Goal: Information Seeking & Learning: Learn about a topic

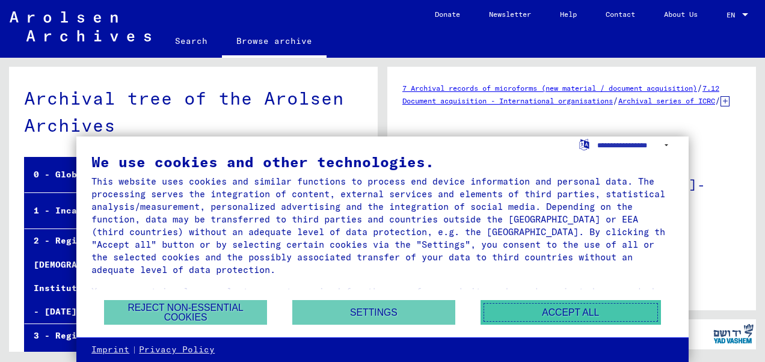
click at [527, 309] on button "Accept all" at bounding box center [570, 312] width 180 height 25
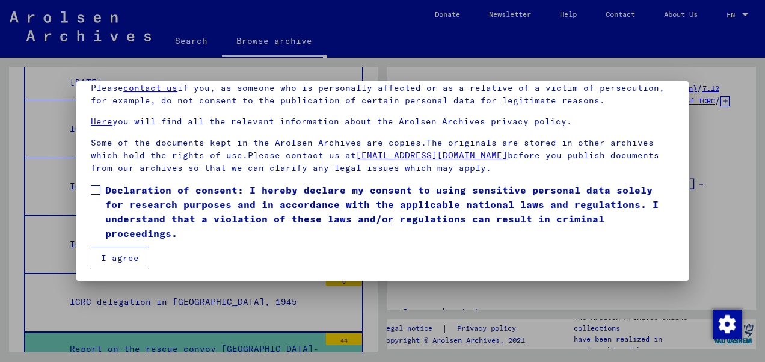
scroll to position [96, 0]
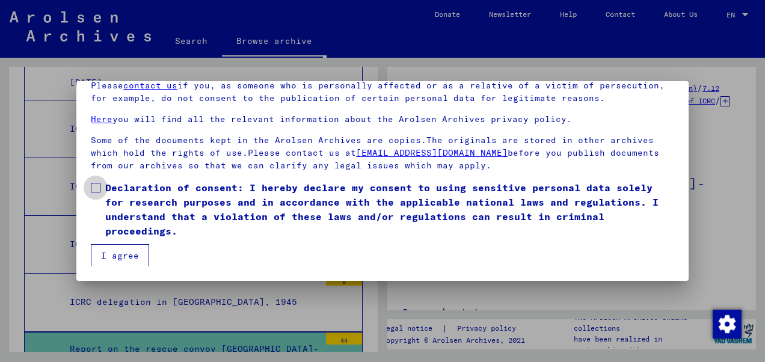
click at [101, 191] on label "Declaration of consent: I hereby declare my consent to using sensitive personal…" at bounding box center [382, 209] width 583 height 58
click at [111, 252] on button "I agree" at bounding box center [120, 255] width 58 height 23
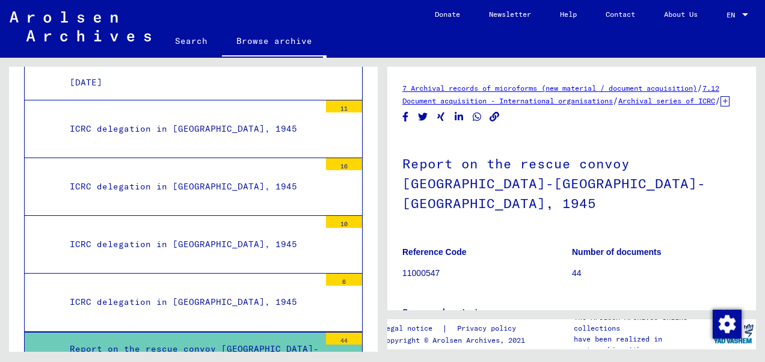
click at [170, 337] on div "Report on the rescue convoy [GEOGRAPHIC_DATA]-[GEOGRAPHIC_DATA]-[GEOGRAPHIC_DAT…" at bounding box center [190, 360] width 259 height 47
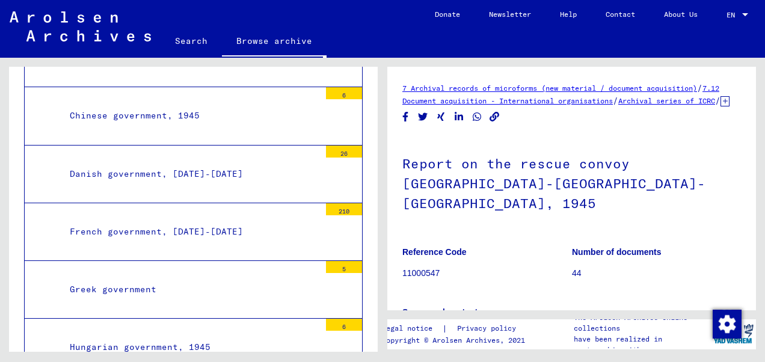
scroll to position [11522, 0]
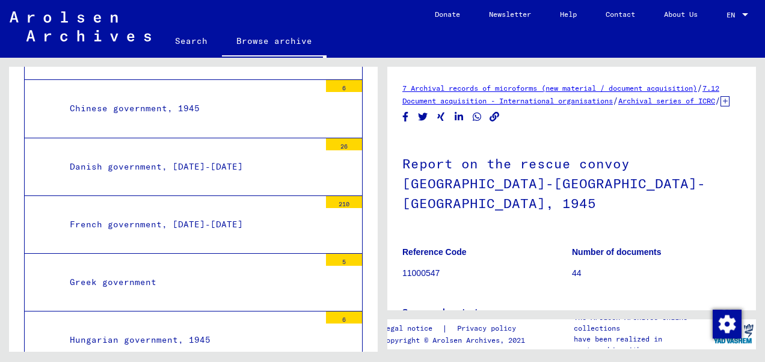
click at [197, 328] on div "Hungarian government, 1945" at bounding box center [190, 339] width 259 height 23
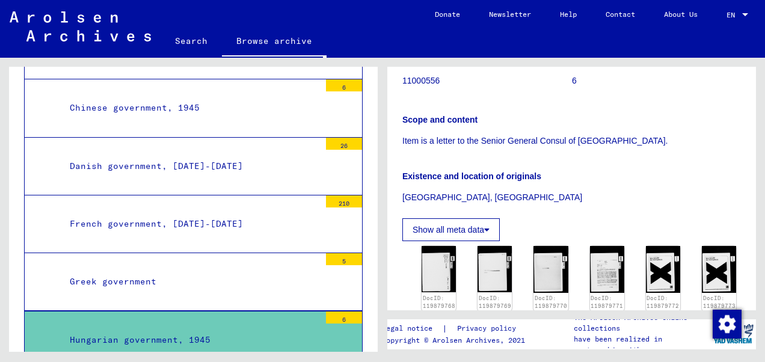
scroll to position [180, 0]
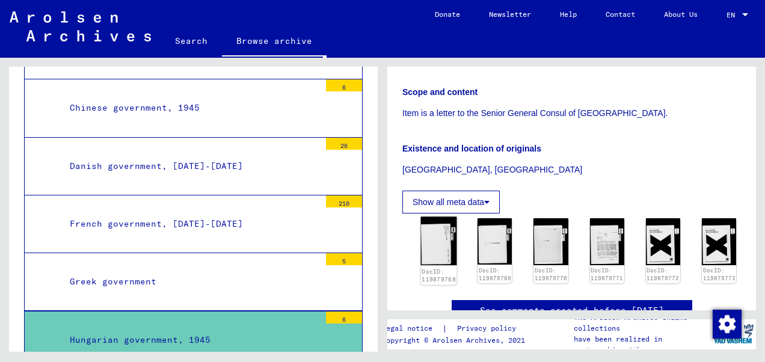
click at [435, 250] on img at bounding box center [439, 241] width 36 height 49
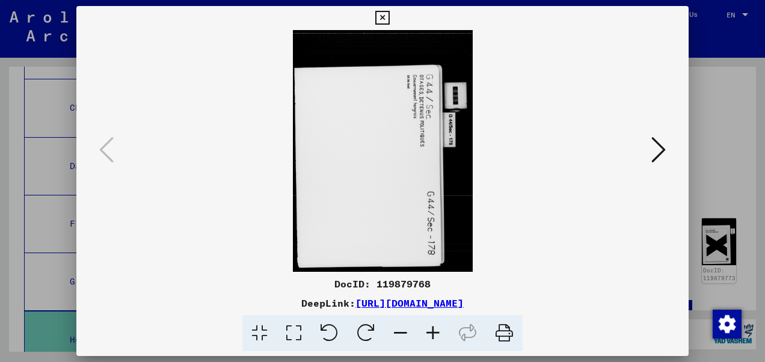
click at [660, 155] on icon at bounding box center [658, 149] width 14 height 29
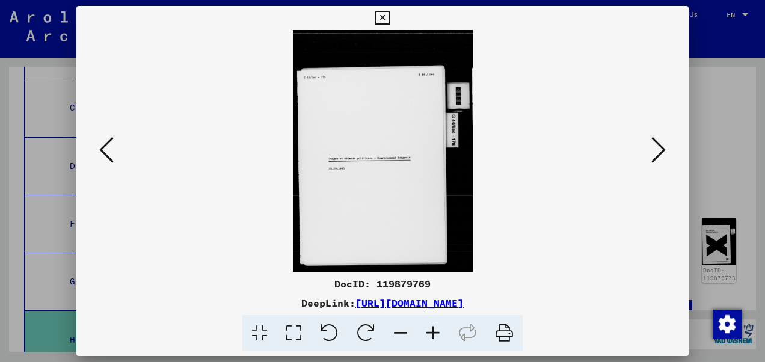
click at [659, 155] on icon at bounding box center [658, 149] width 14 height 29
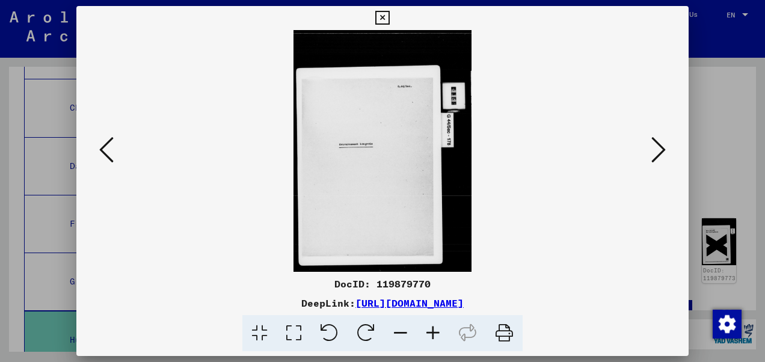
click at [653, 156] on icon at bounding box center [658, 149] width 14 height 29
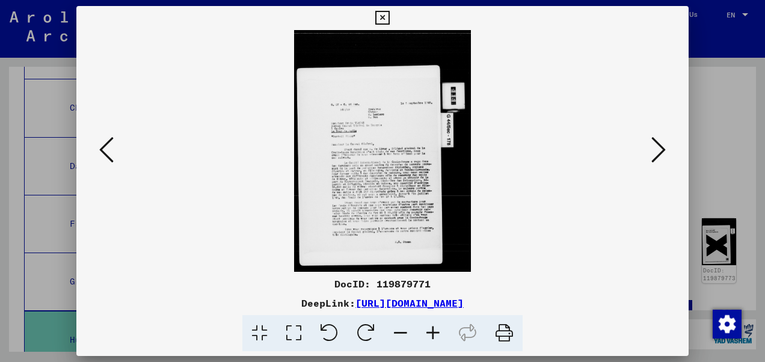
click at [434, 329] on icon at bounding box center [433, 333] width 32 height 37
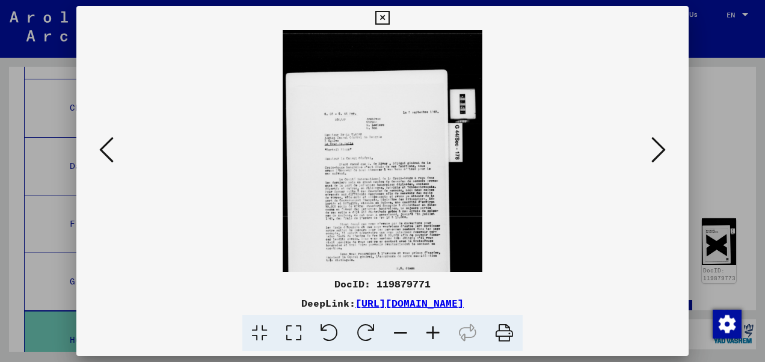
click at [434, 329] on icon at bounding box center [433, 333] width 32 height 37
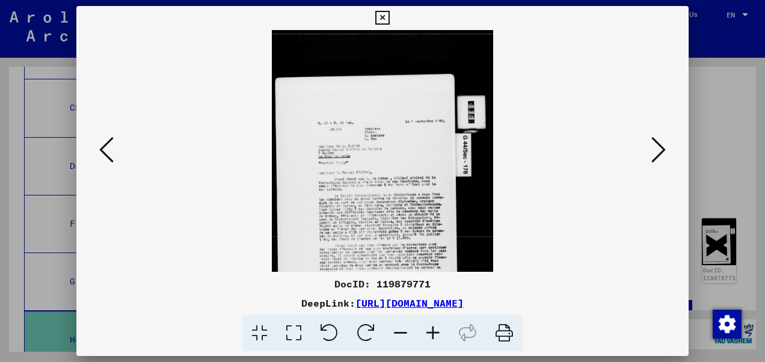
click at [434, 329] on icon at bounding box center [433, 333] width 32 height 37
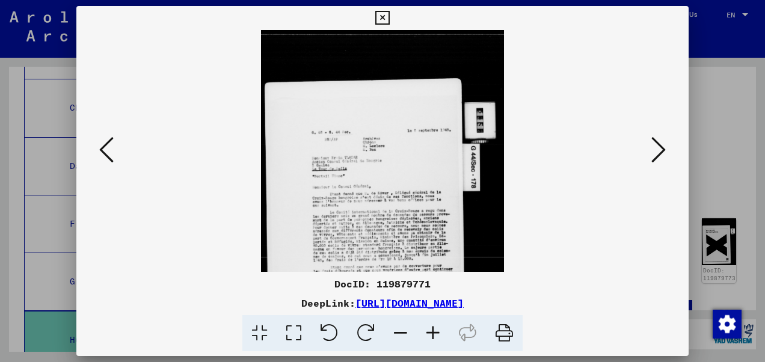
click at [434, 330] on icon at bounding box center [433, 333] width 32 height 37
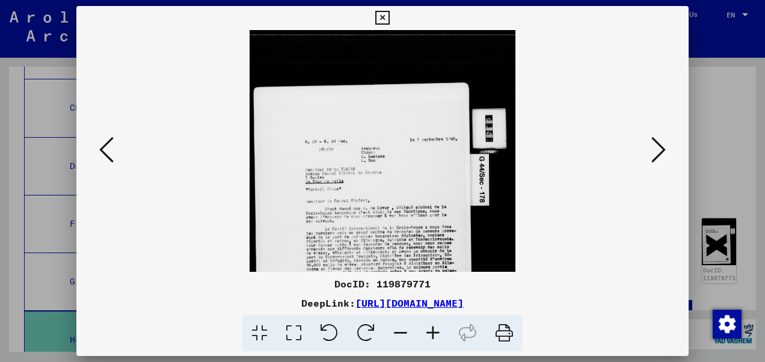
click at [434, 330] on icon at bounding box center [433, 333] width 32 height 37
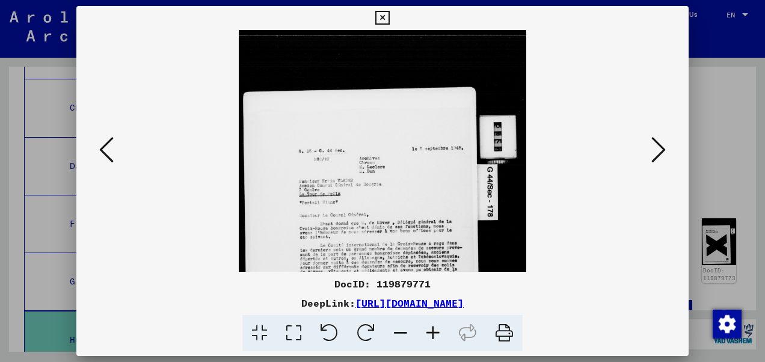
click at [434, 330] on icon at bounding box center [433, 333] width 32 height 37
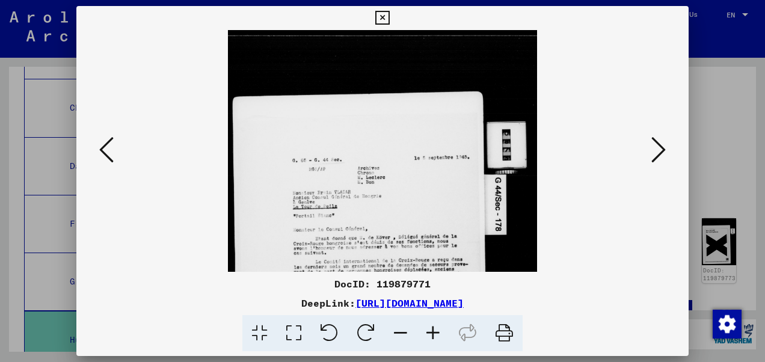
click at [434, 330] on icon at bounding box center [433, 333] width 32 height 37
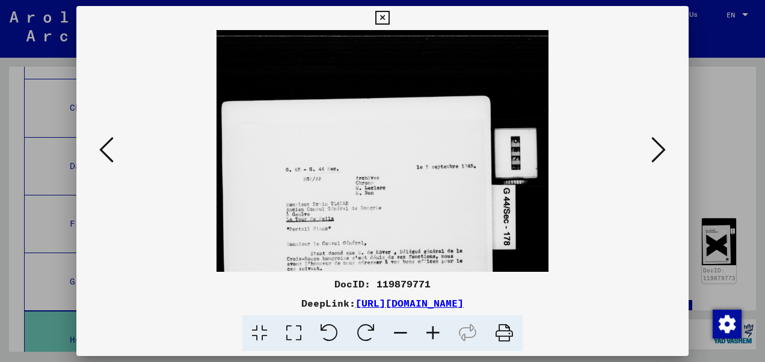
click at [434, 331] on icon at bounding box center [433, 333] width 32 height 37
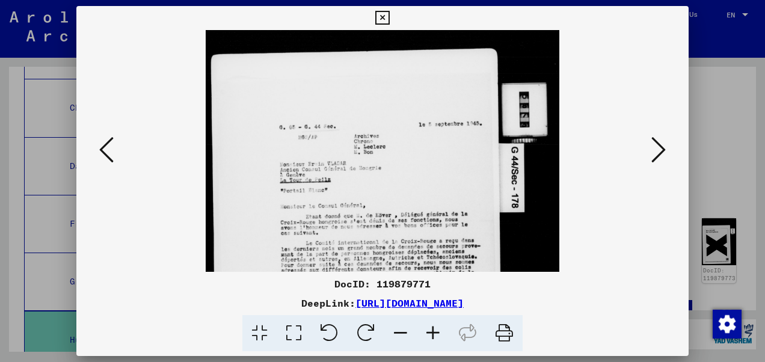
scroll to position [83, 0]
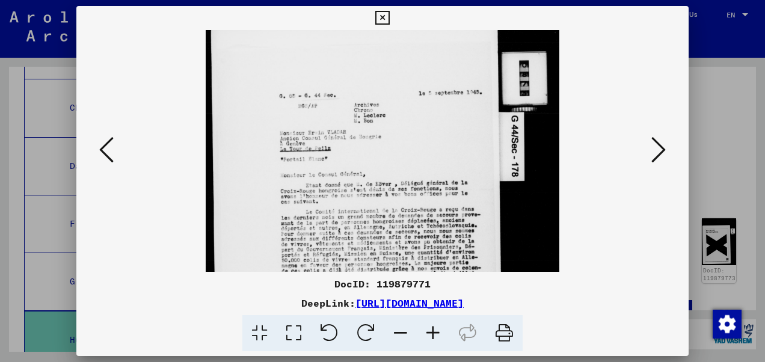
drag, startPoint x: 443, startPoint y: 250, endPoint x: 454, endPoint y: 168, distance: 82.5
click at [454, 168] on img at bounding box center [383, 188] width 354 height 482
click at [433, 328] on icon at bounding box center [433, 333] width 32 height 37
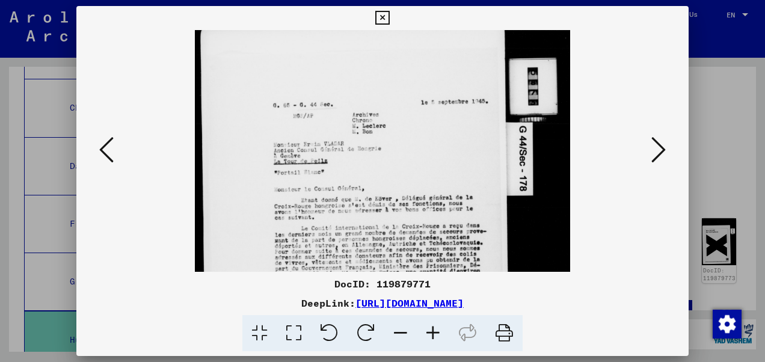
click at [433, 328] on icon at bounding box center [433, 333] width 32 height 37
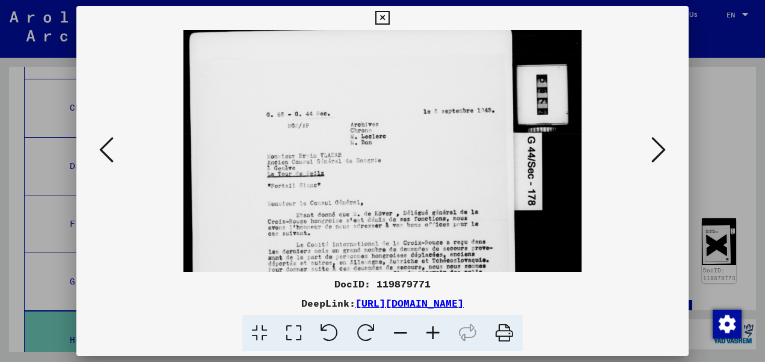
click at [433, 328] on icon at bounding box center [433, 333] width 32 height 37
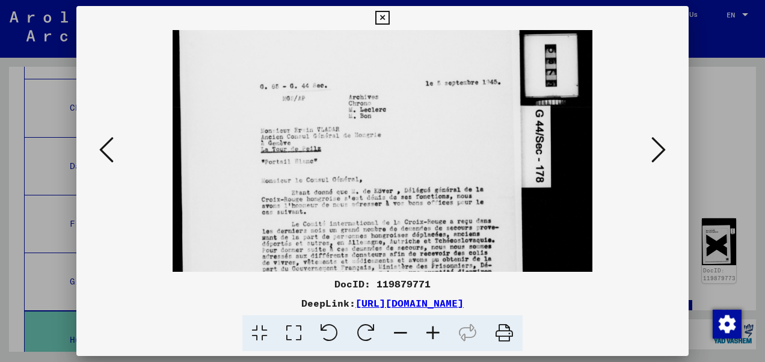
scroll to position [131, 0]
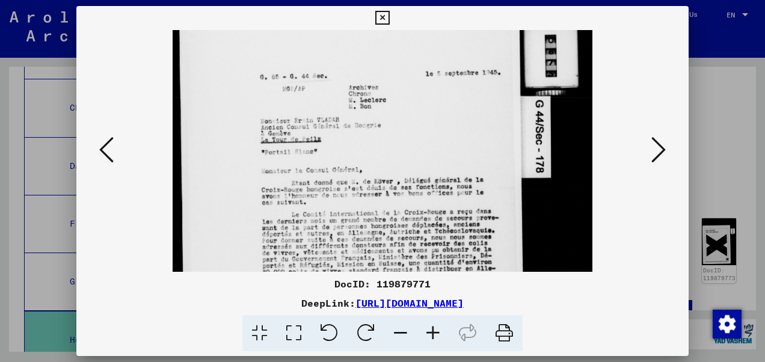
drag, startPoint x: 429, startPoint y: 201, endPoint x: 429, endPoint y: 155, distance: 46.3
click at [429, 155] on img at bounding box center [383, 186] width 420 height 572
click at [431, 332] on icon at bounding box center [433, 333] width 32 height 37
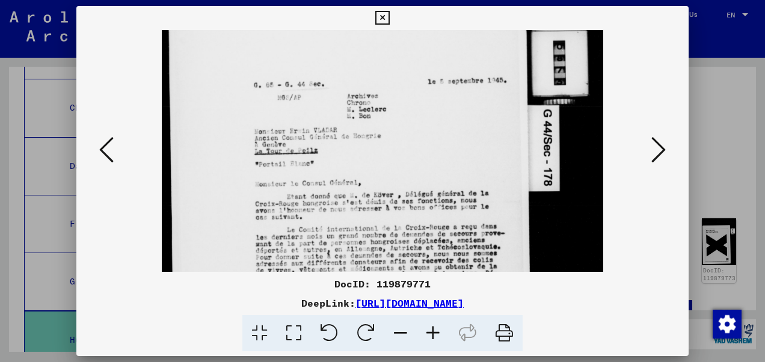
click at [431, 331] on icon at bounding box center [433, 333] width 32 height 37
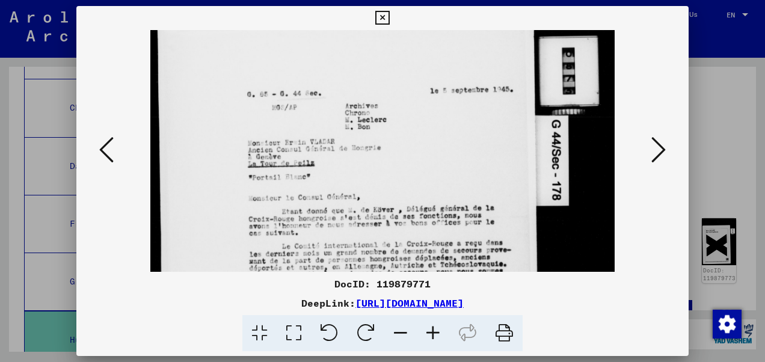
click at [431, 331] on icon at bounding box center [433, 333] width 32 height 37
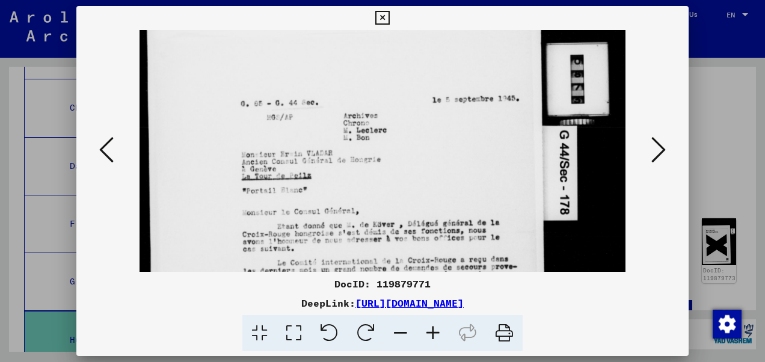
click at [432, 337] on icon at bounding box center [433, 333] width 32 height 37
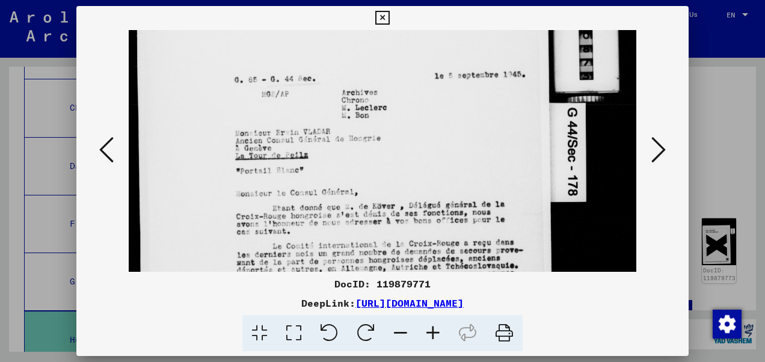
scroll to position [166, 0]
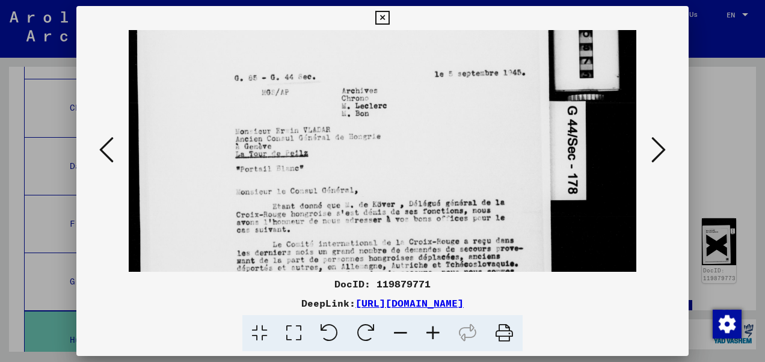
drag, startPoint x: 405, startPoint y: 224, endPoint x: 396, endPoint y: 189, distance: 35.3
click at [396, 189] on img at bounding box center [383, 210] width 508 height 693
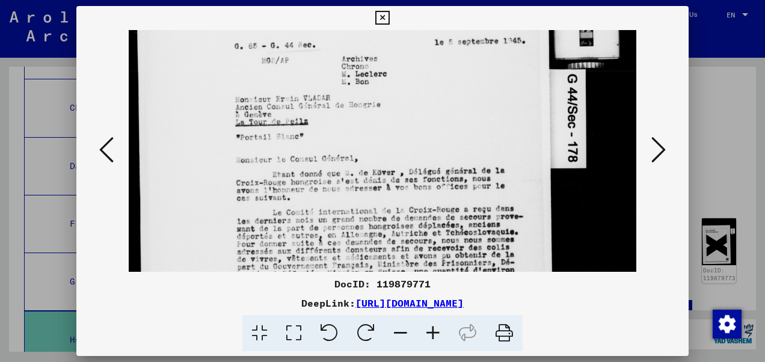
scroll to position [204, 0]
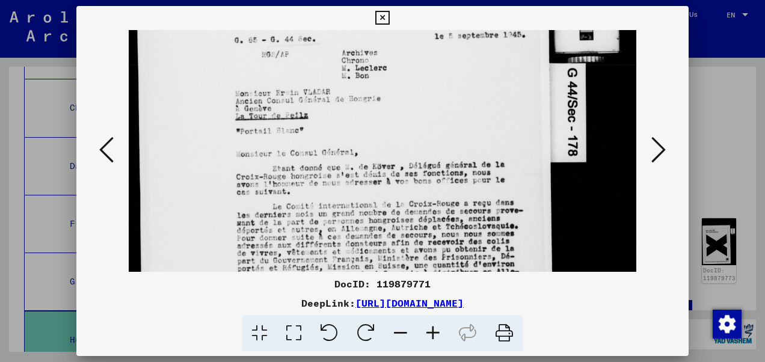
drag, startPoint x: 375, startPoint y: 227, endPoint x: 373, endPoint y: 191, distance: 36.8
click at [373, 191] on img at bounding box center [383, 172] width 508 height 693
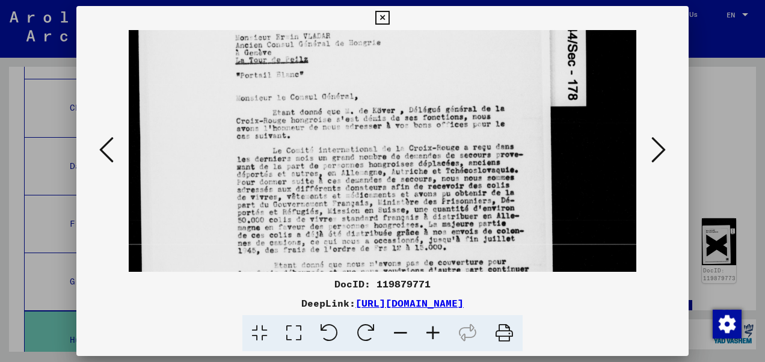
drag, startPoint x: 378, startPoint y: 212, endPoint x: 384, endPoint y: 156, distance: 56.3
click at [384, 156] on img at bounding box center [383, 116] width 508 height 693
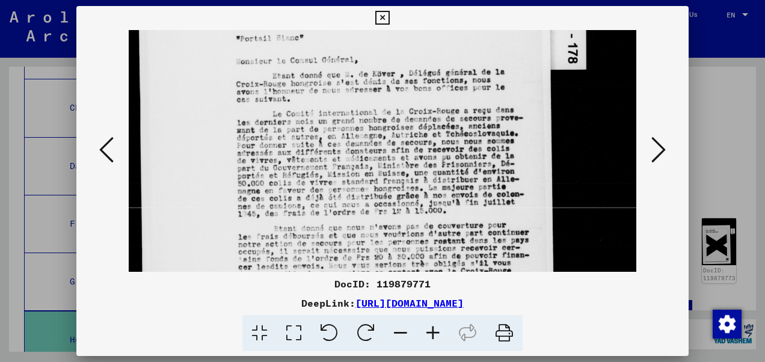
drag, startPoint x: 378, startPoint y: 200, endPoint x: 375, endPoint y: 153, distance: 47.6
click at [375, 155] on img at bounding box center [383, 80] width 508 height 693
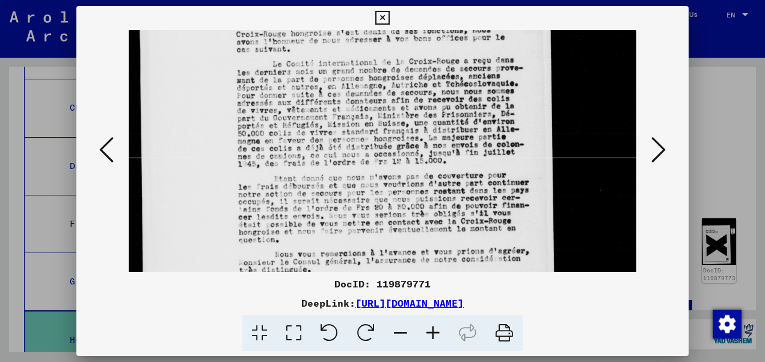
drag, startPoint x: 382, startPoint y: 200, endPoint x: 381, endPoint y: 157, distance: 43.3
click at [381, 160] on img at bounding box center [383, 30] width 508 height 693
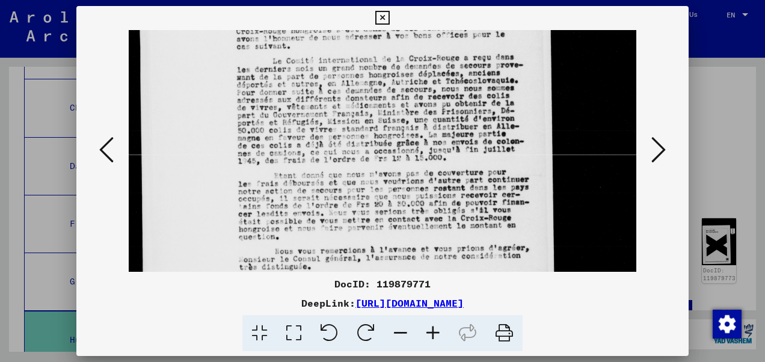
click at [107, 156] on icon at bounding box center [106, 149] width 14 height 29
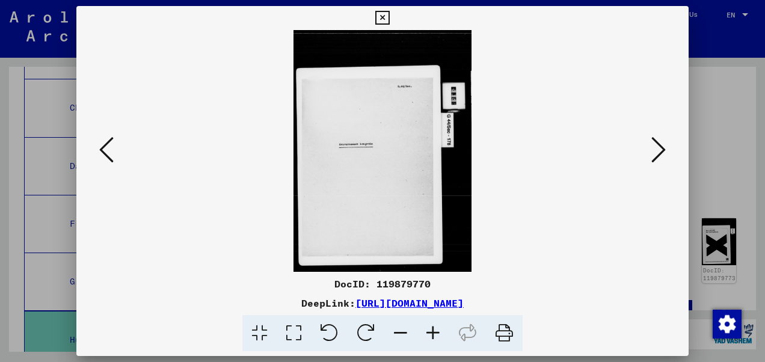
scroll to position [0, 0]
click at [392, 198] on img at bounding box center [381, 151] width 177 height 242
